Goal: Obtain resource: Download file/media

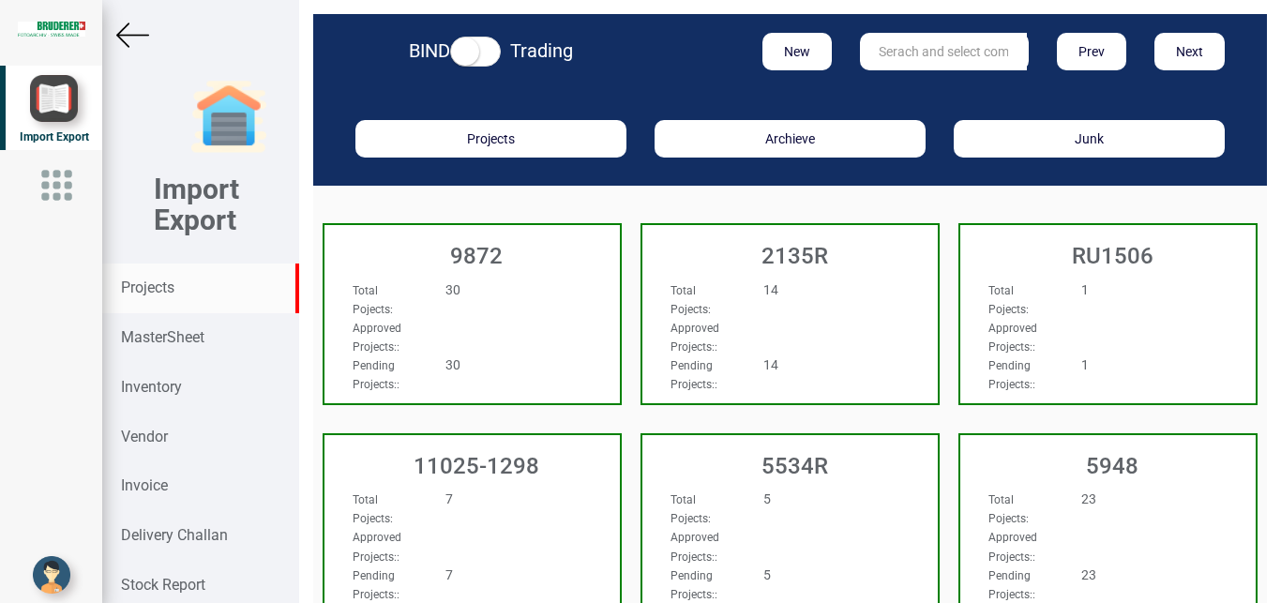
click at [158, 286] on strong "Projects" at bounding box center [147, 287] width 53 height 18
click at [921, 66] on input "text" at bounding box center [943, 52] width 167 height 38
click at [933, 85] on link "10183 T" at bounding box center [935, 90] width 148 height 24
type input "10183 T"
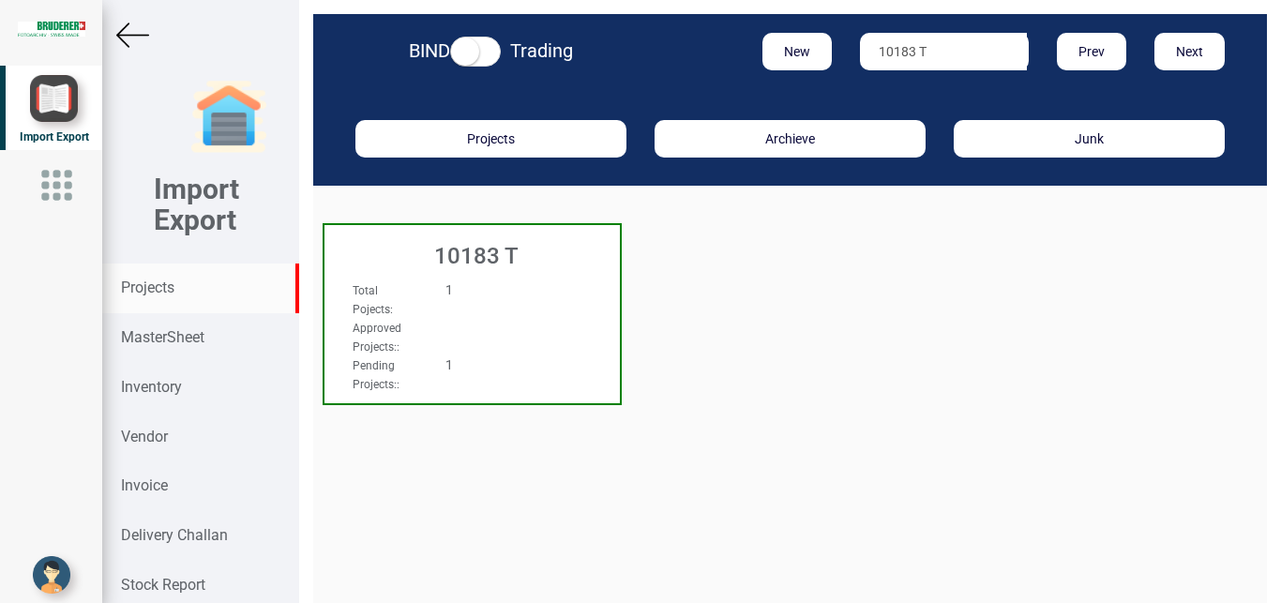
click at [506, 292] on div "1" at bounding box center [496, 289] width 130 height 19
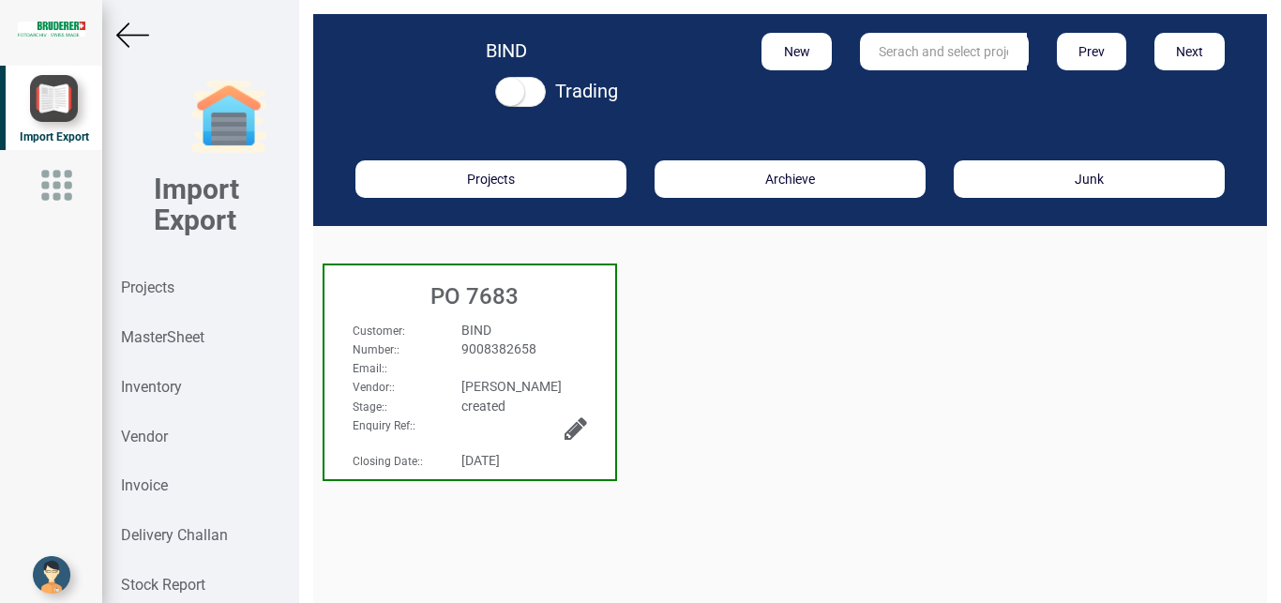
click at [528, 344] on span "9008382658" at bounding box center [498, 348] width 75 height 15
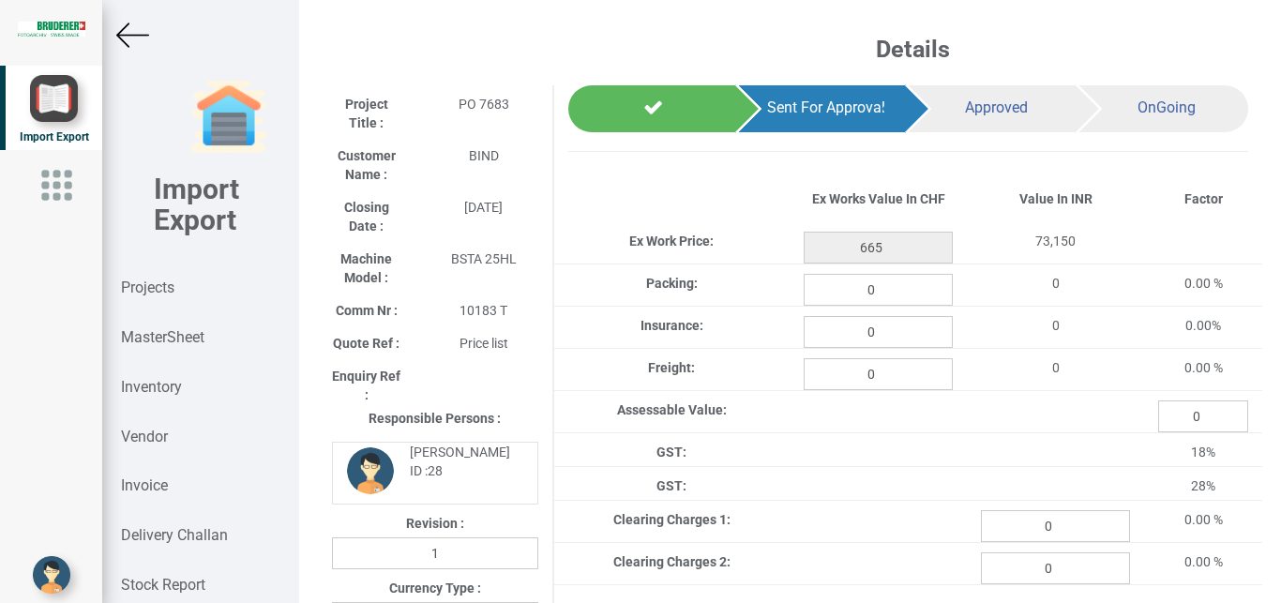
click at [515, 363] on div "Enquiry Ref :" at bounding box center [435, 383] width 234 height 52
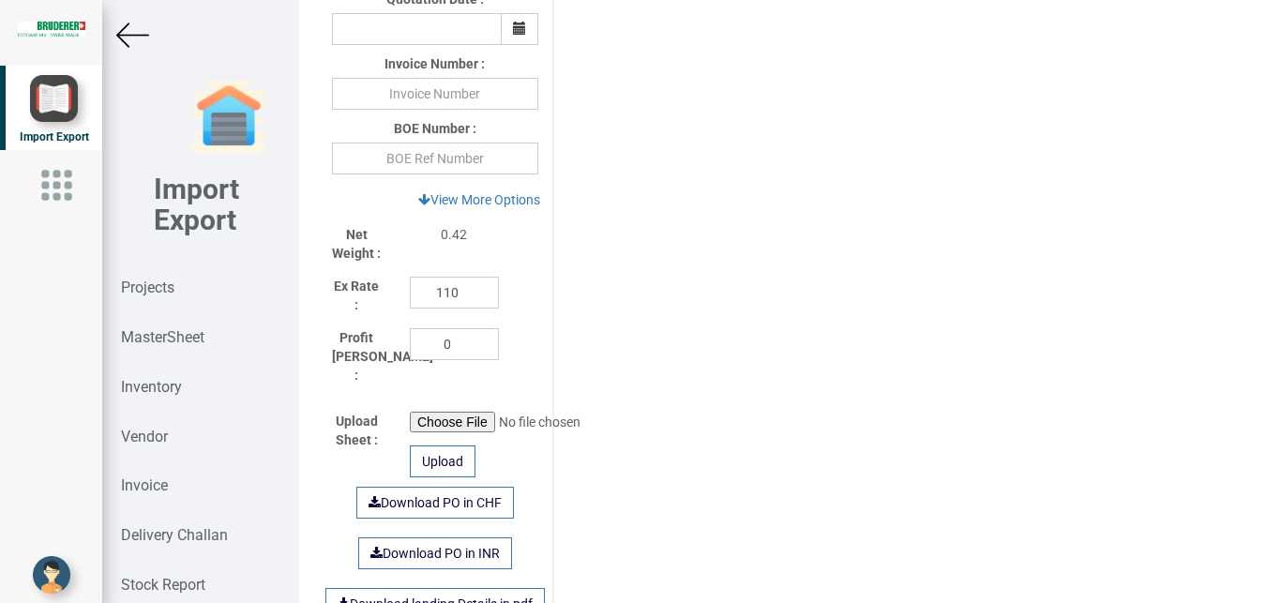
scroll to position [812, 0]
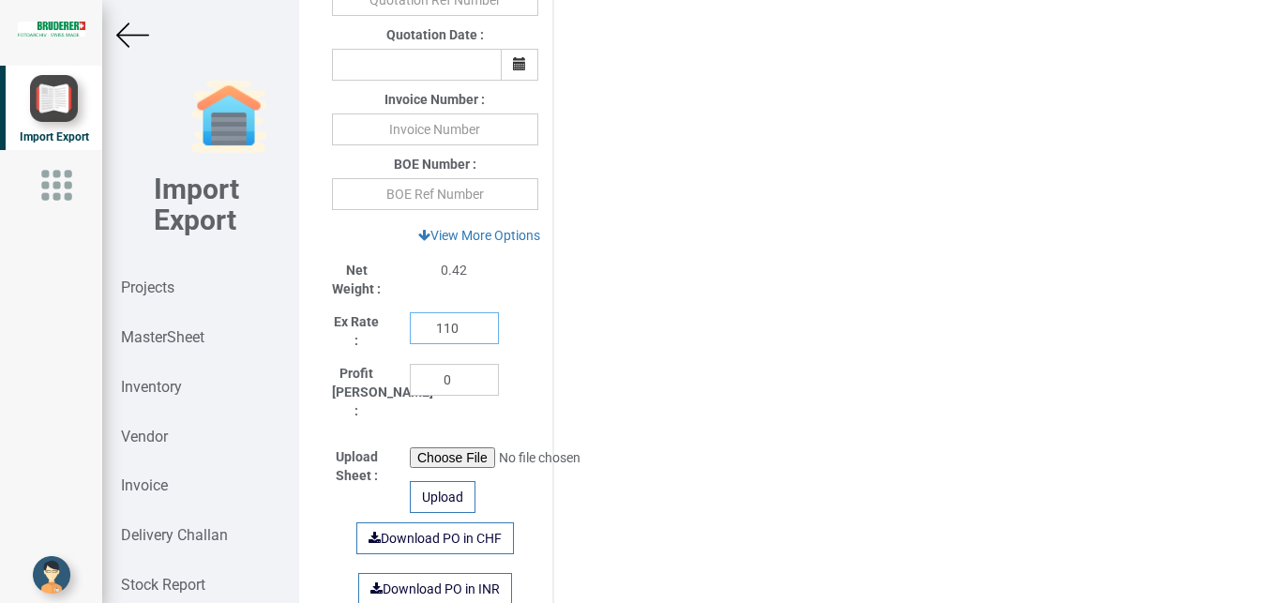
drag, startPoint x: 465, startPoint y: 337, endPoint x: 392, endPoint y: 323, distance: 74.5
click at [410, 323] on input "110" at bounding box center [454, 328] width 89 height 32
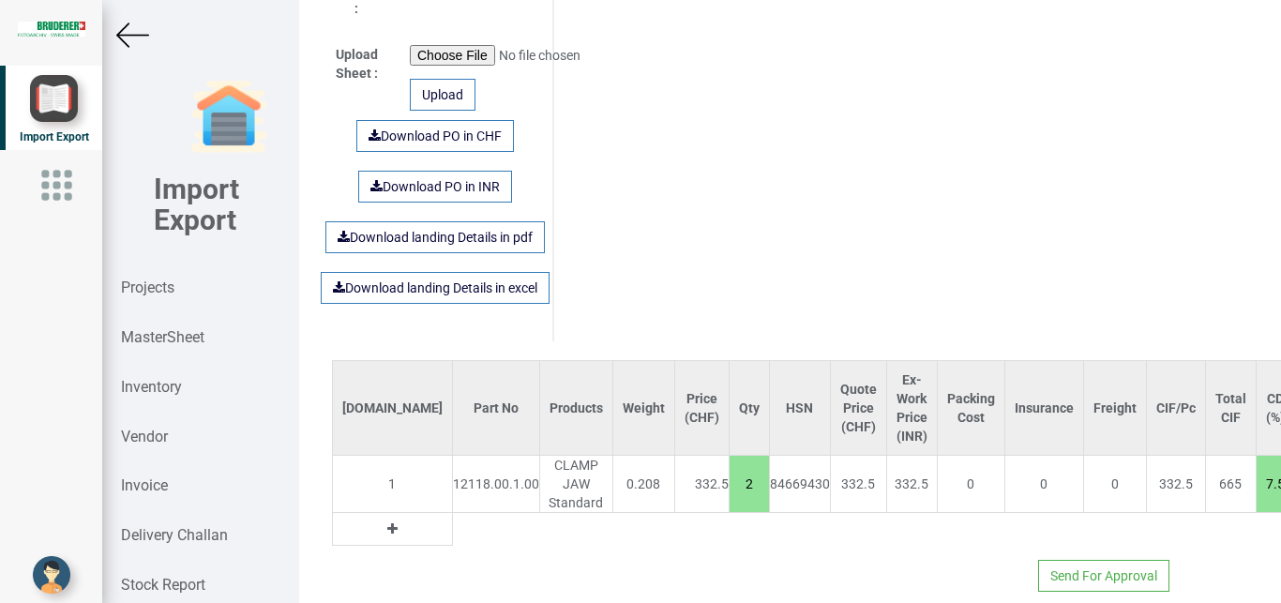
scroll to position [1176, 0]
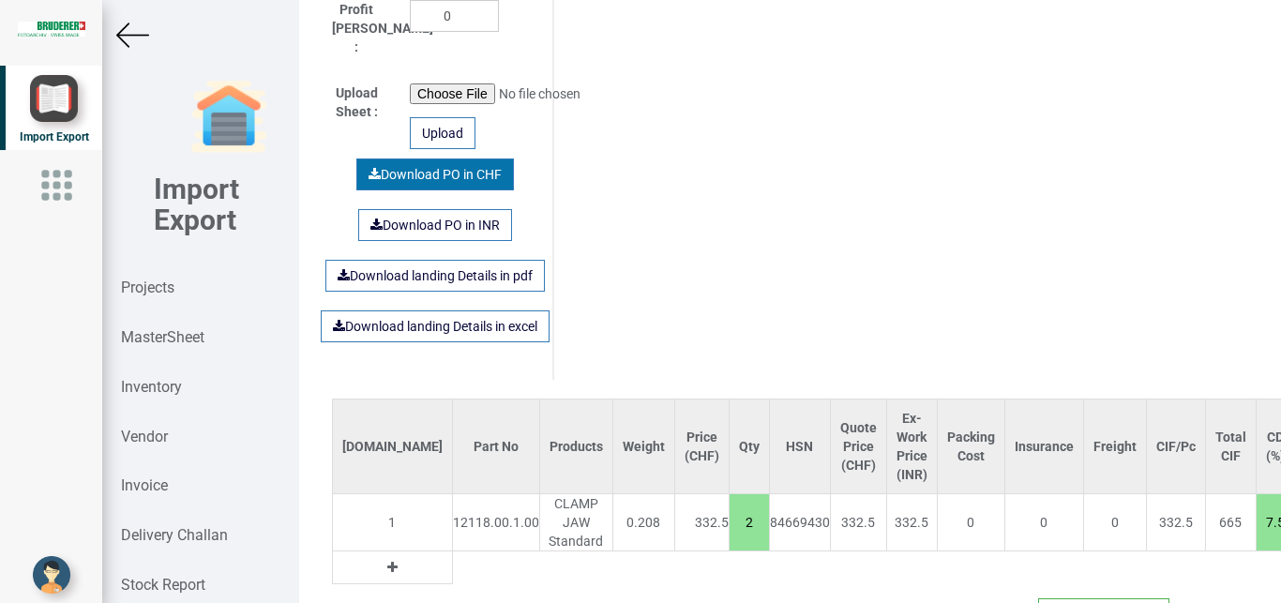
type input "1"
click at [443, 168] on link "Download PO in CHF" at bounding box center [435, 174] width 158 height 32
click at [133, 39] on img at bounding box center [132, 35] width 33 height 33
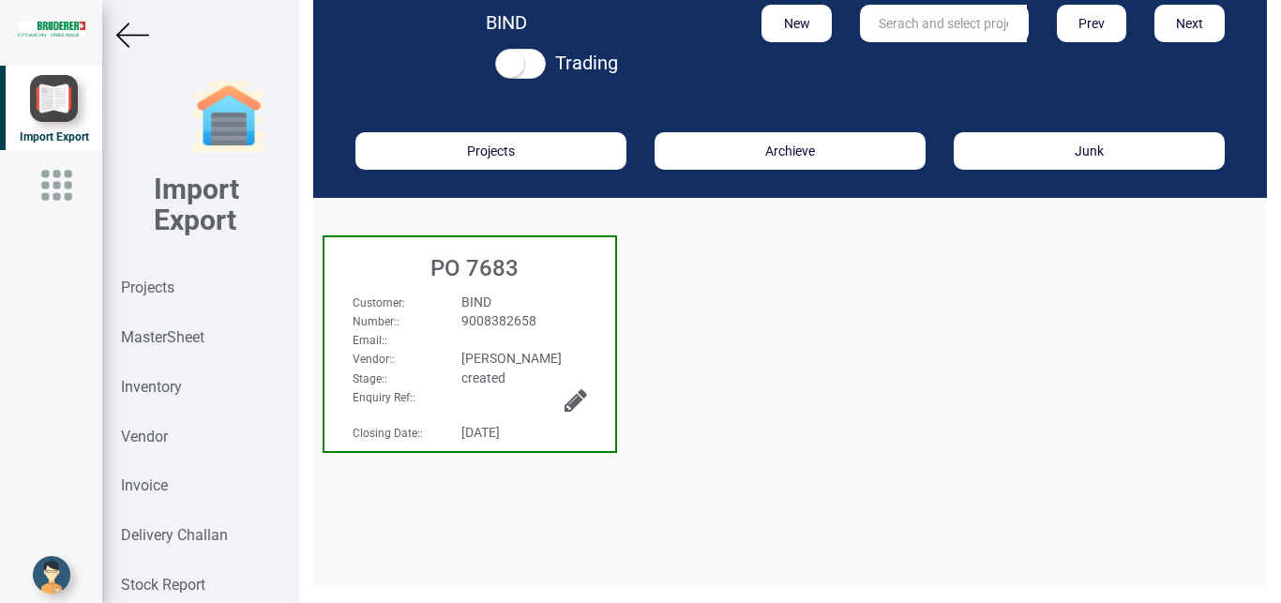
scroll to position [28, 0]
click at [133, 289] on strong "Projects" at bounding box center [147, 287] width 53 height 18
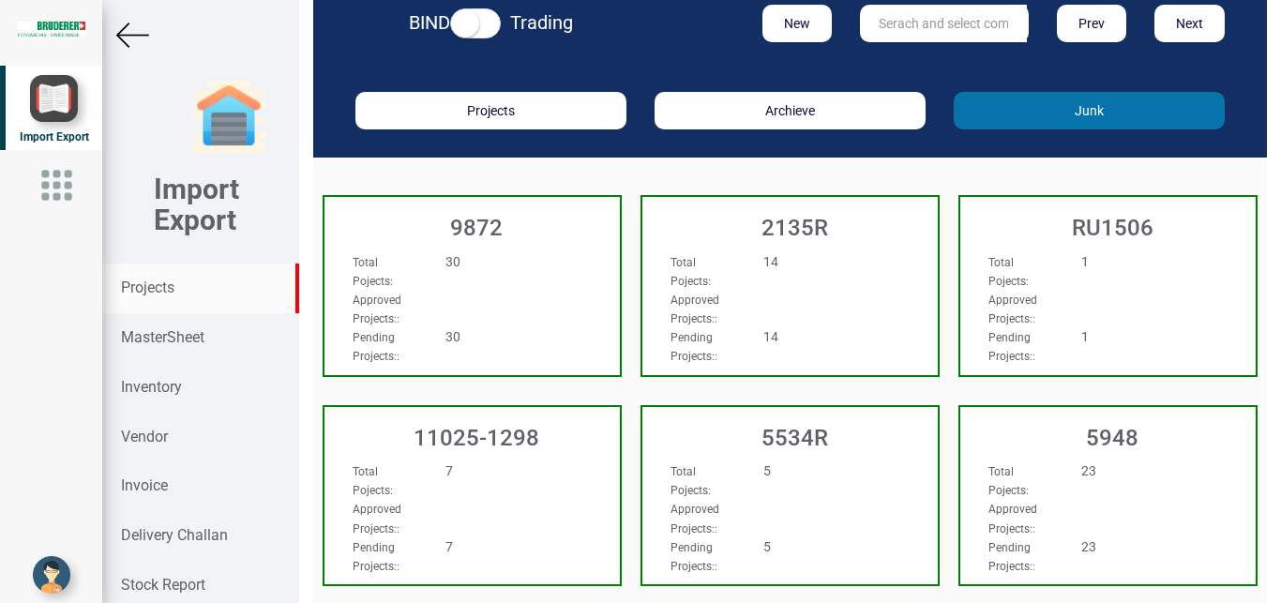
scroll to position [28, 0]
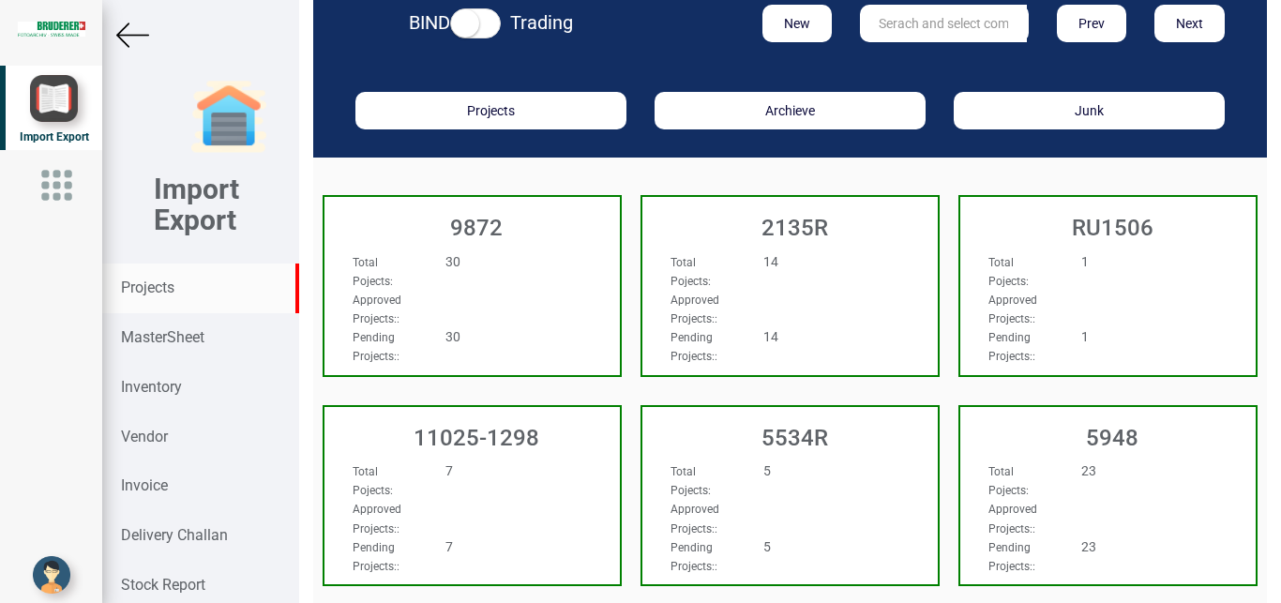
click at [894, 26] on input "text" at bounding box center [943, 24] width 167 height 38
type input "5965"
click at [895, 54] on strong "5965" at bounding box center [894, 61] width 30 height 15
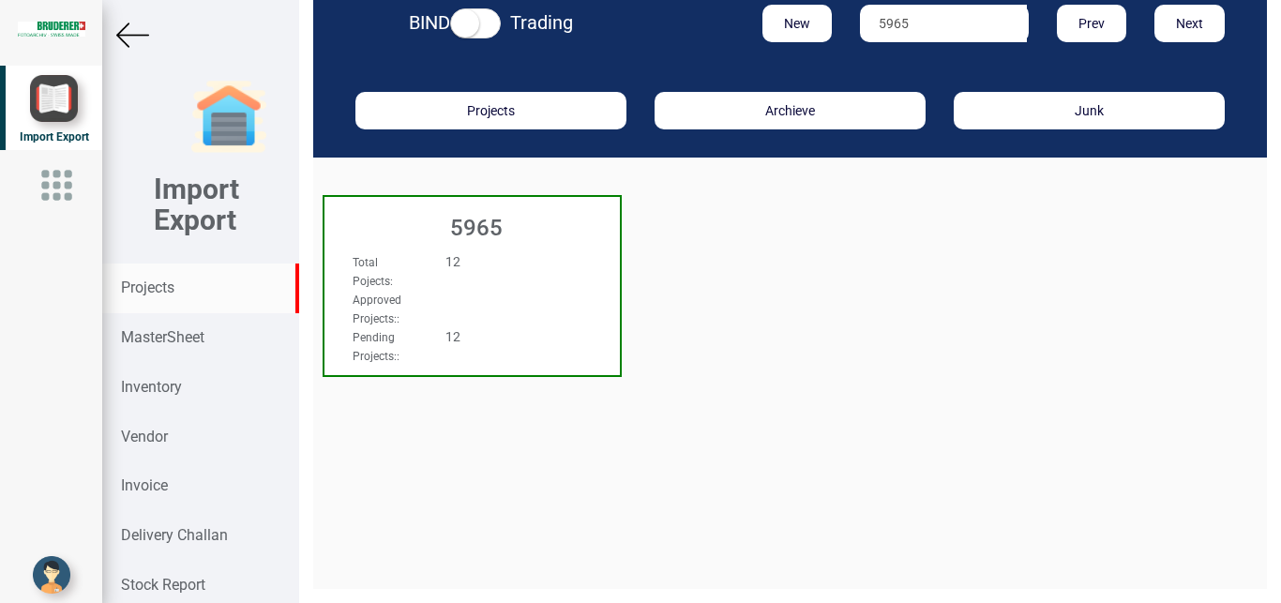
click at [551, 313] on div "Approved Projects: :" at bounding box center [449, 309] width 223 height 38
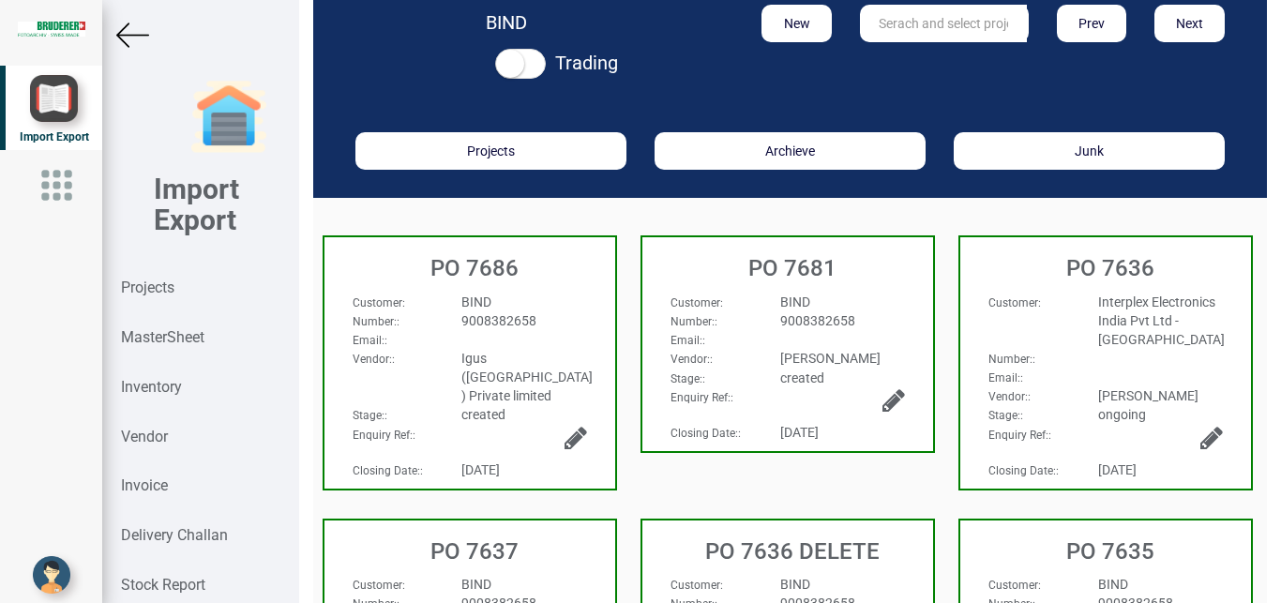
scroll to position [28, 0]
click at [869, 323] on div "9008382658" at bounding box center [842, 320] width 153 height 19
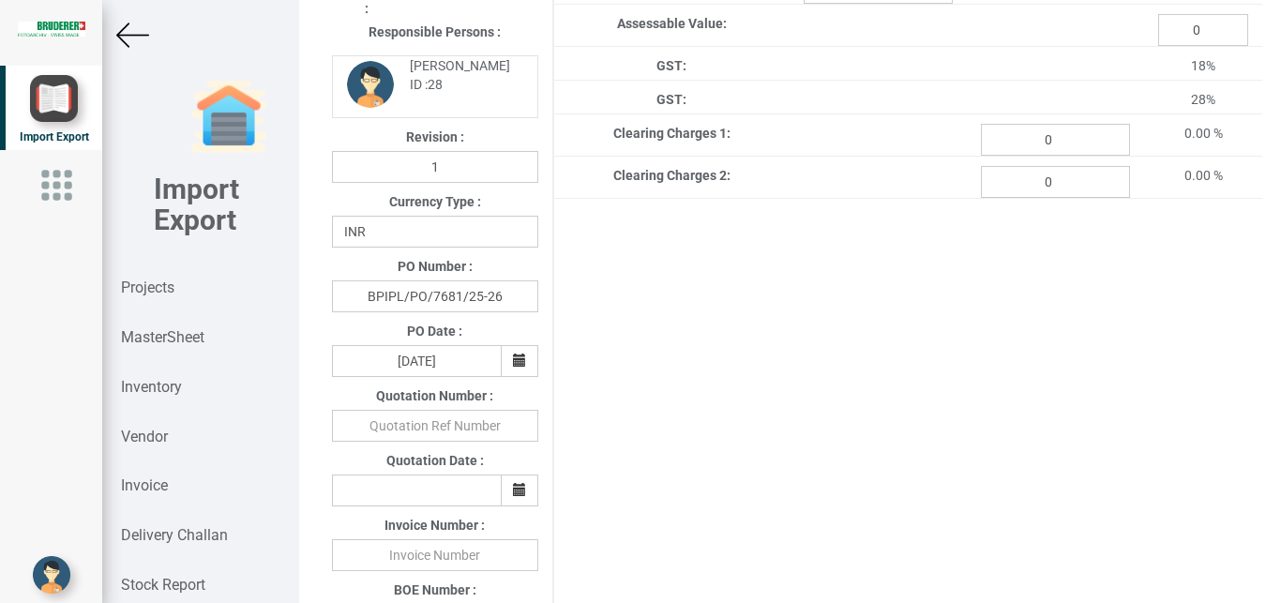
scroll to position [400, 0]
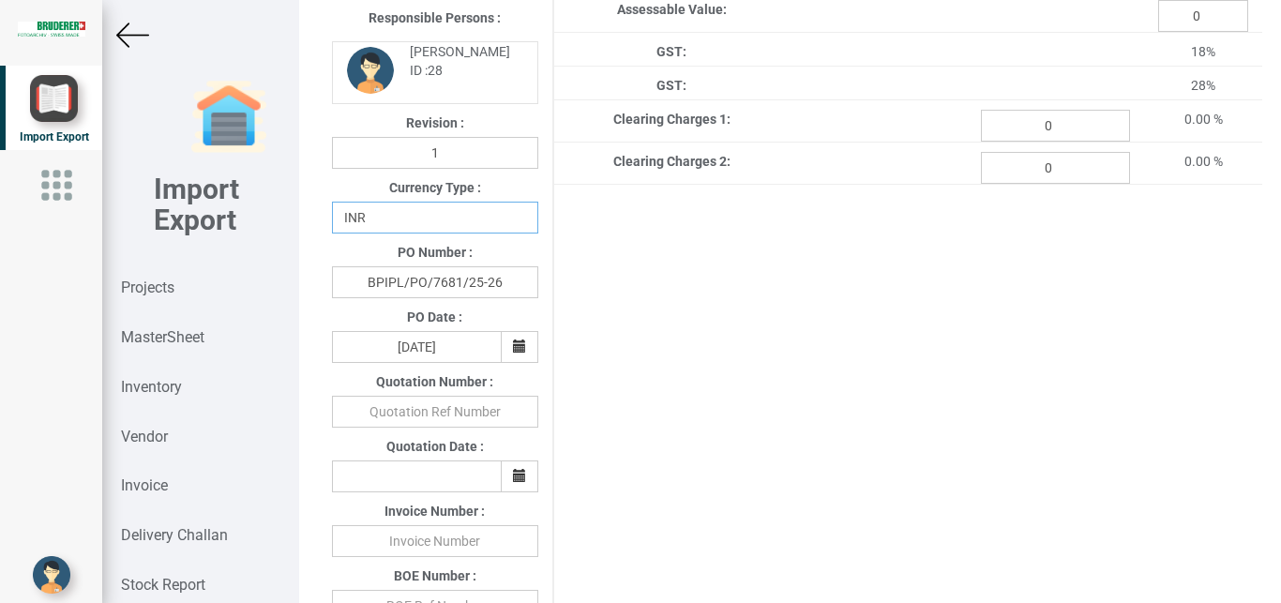
select select "CHF"
click option "CHF" at bounding box center [0, 0] width 0 height 0
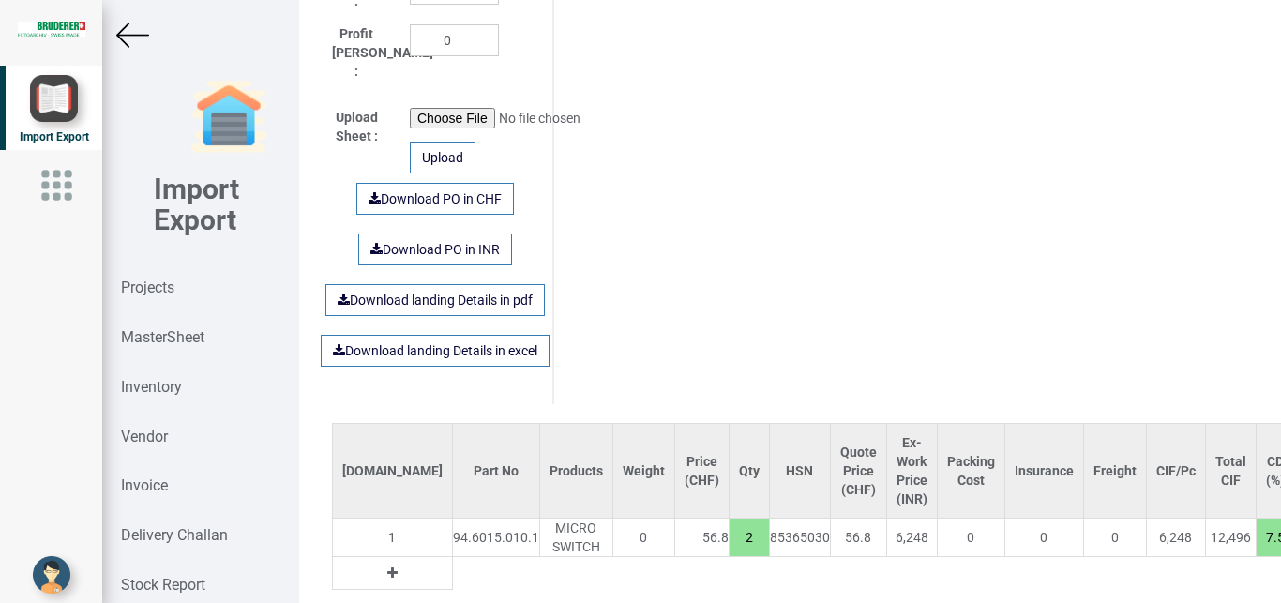
scroll to position [1087, 0]
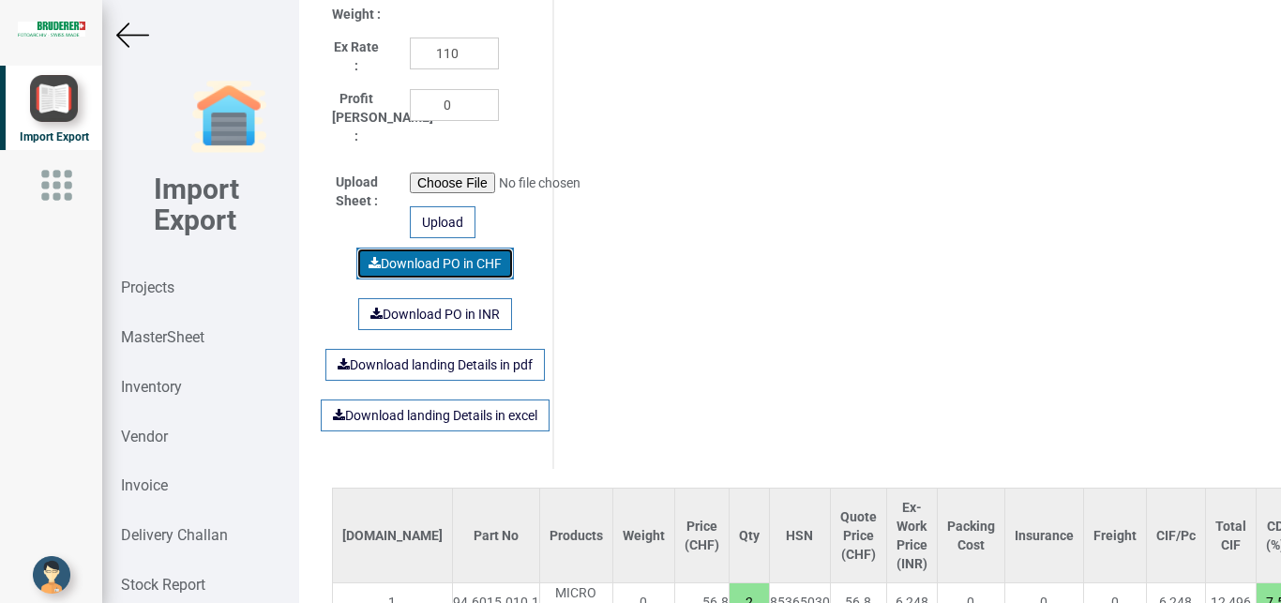
click at [439, 252] on link "Download PO in CHF" at bounding box center [435, 264] width 158 height 32
